Goal: Task Accomplishment & Management: Manage account settings

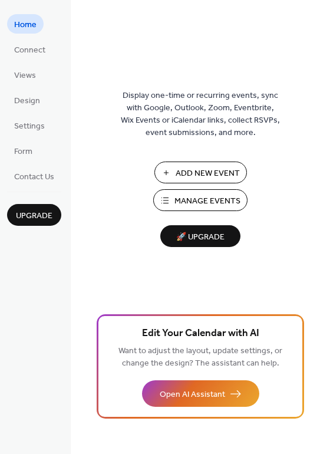
click at [197, 200] on span "Manage Events" at bounding box center [207, 201] width 66 height 12
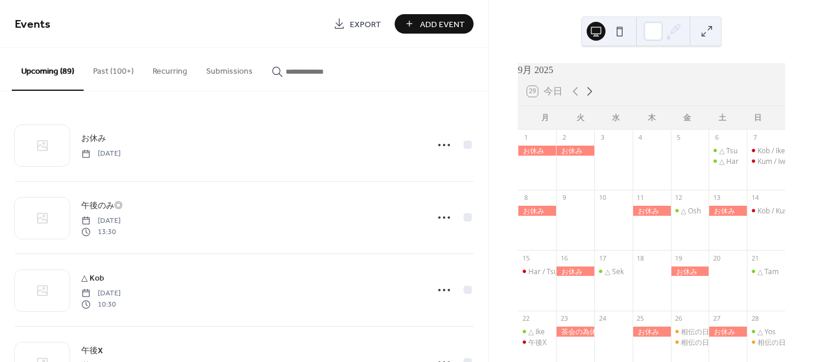
click at [589, 95] on icon at bounding box center [589, 91] width 14 height 14
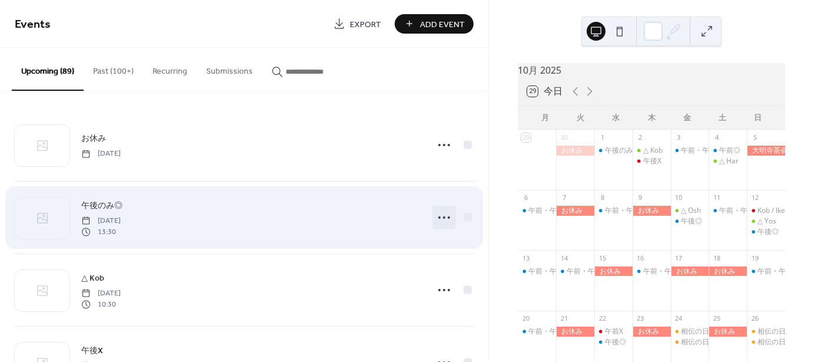
click at [438, 217] on icon at bounding box center [444, 217] width 19 height 19
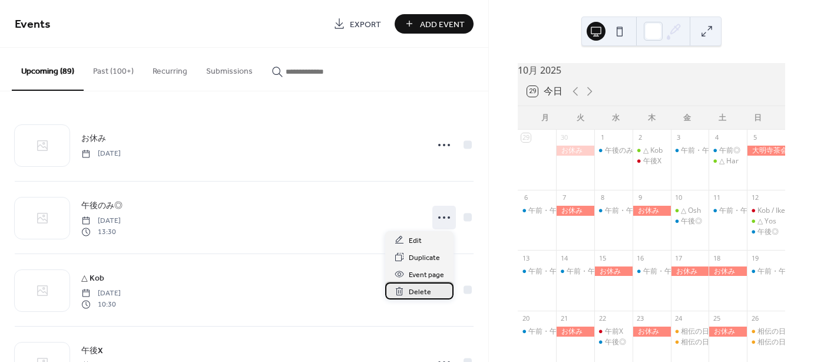
click at [412, 289] on span "Delete" at bounding box center [420, 292] width 22 height 12
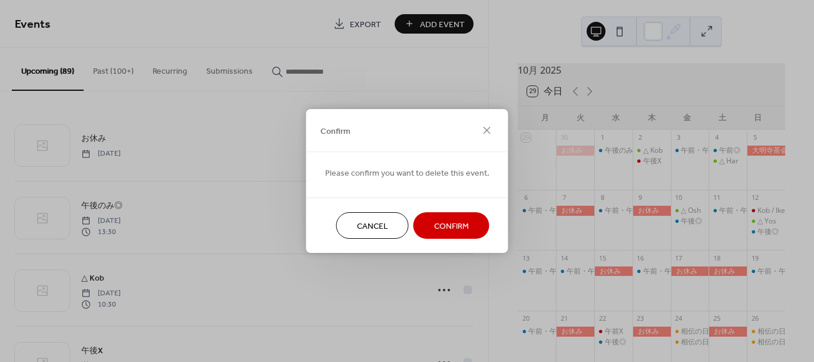
click at [450, 224] on span "Confirm" at bounding box center [451, 226] width 35 height 12
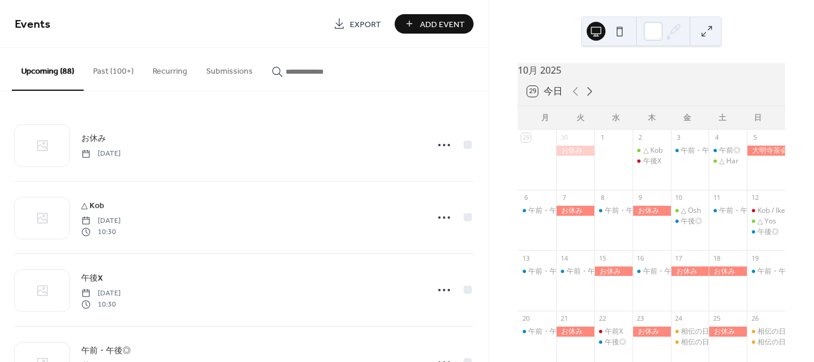
click at [591, 96] on icon at bounding box center [589, 91] width 14 height 14
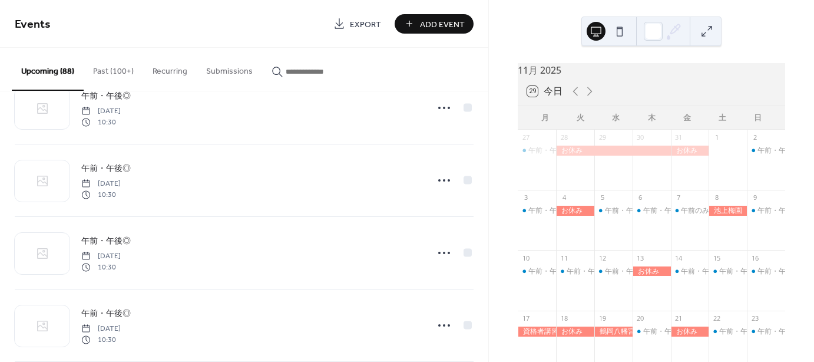
scroll to position [3173, 0]
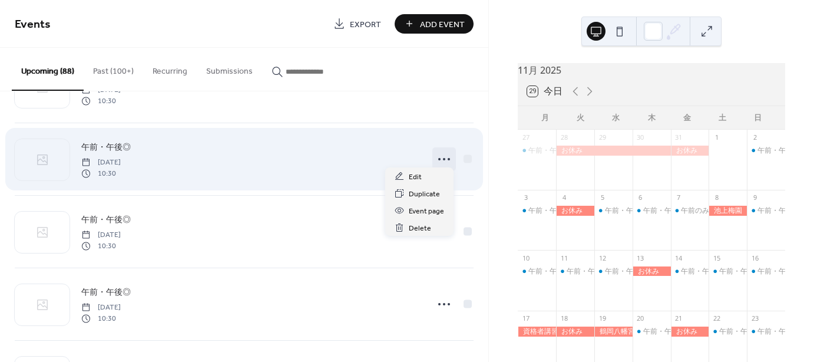
click at [441, 155] on icon at bounding box center [444, 159] width 19 height 19
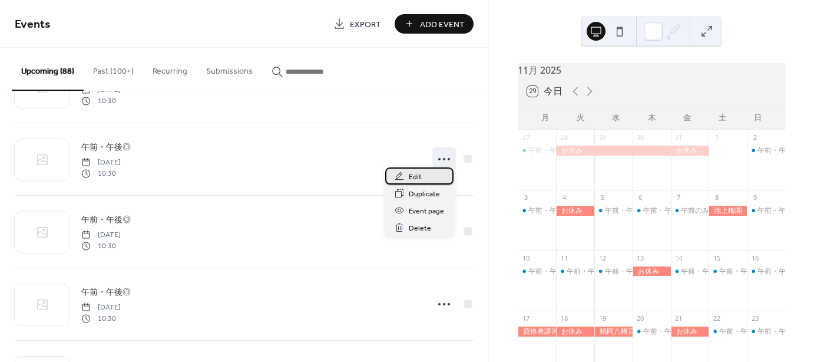
click at [419, 177] on span "Edit" at bounding box center [415, 177] width 13 height 12
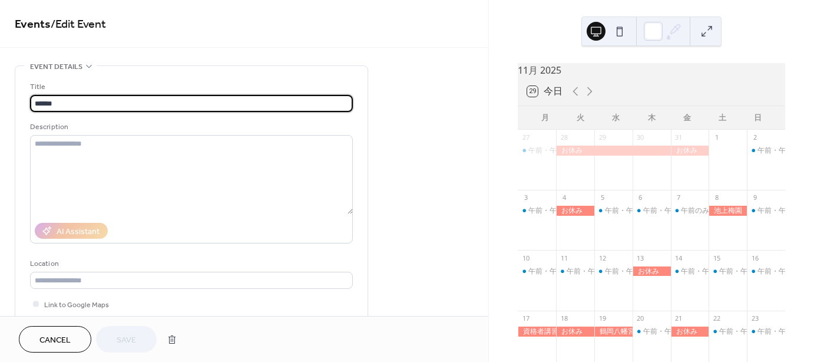
click at [71, 102] on input "******" at bounding box center [191, 103] width 323 height 17
type input "*****"
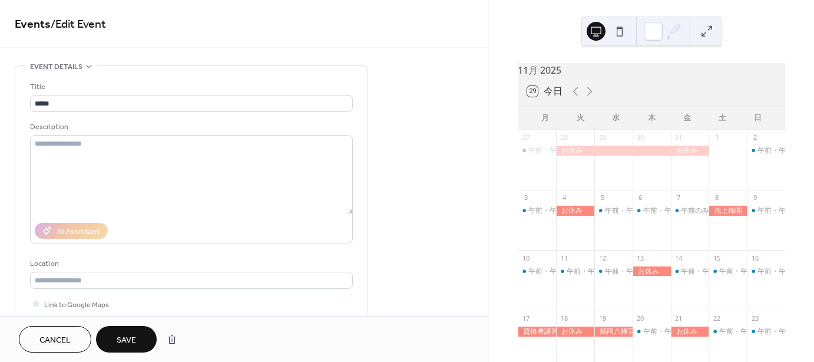
click at [125, 340] on span "Save" at bounding box center [126, 340] width 19 height 12
